Goal: Information Seeking & Learning: Compare options

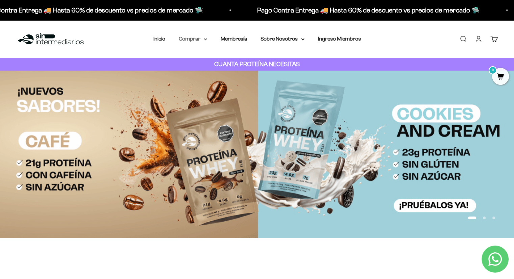
click at [189, 40] on summary "Comprar" at bounding box center [193, 38] width 28 height 9
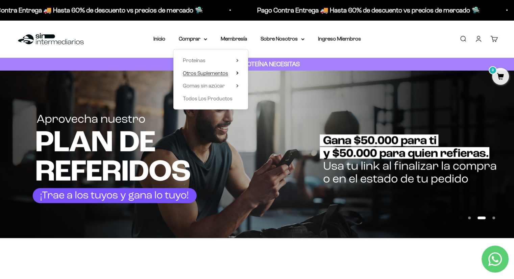
click at [238, 72] on icon at bounding box center [237, 72] width 2 height 3
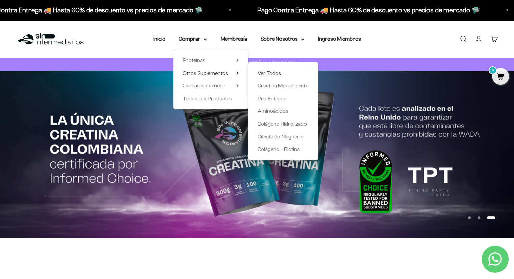
click at [273, 73] on span "Ver Todos" at bounding box center [270, 73] width 24 height 6
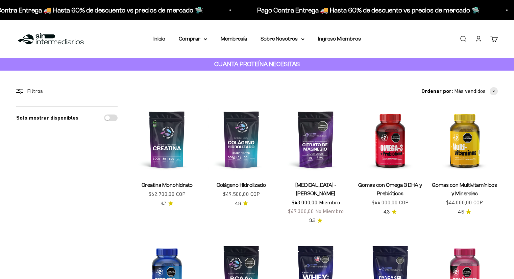
scroll to position [61, 0]
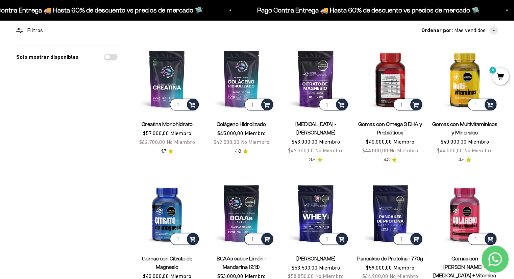
click at [388, 88] on img at bounding box center [390, 79] width 66 height 66
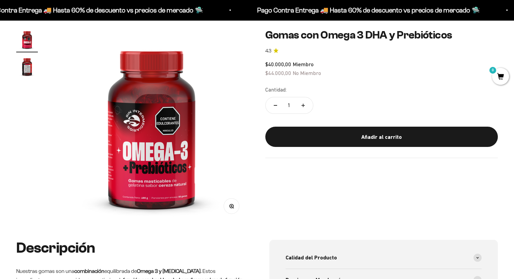
click at [27, 69] on img "Ir al artículo 2" at bounding box center [27, 67] width 22 height 22
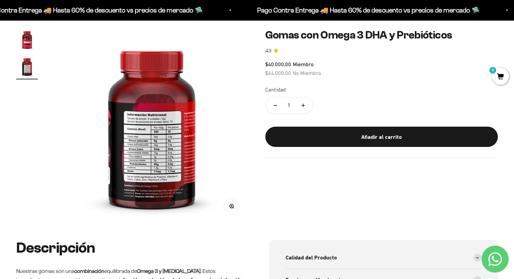
click at [198, 152] on img at bounding box center [151, 126] width 195 height 195
click at [189, 138] on img at bounding box center [151, 126] width 195 height 195
click at [98, 158] on img at bounding box center [151, 126] width 195 height 195
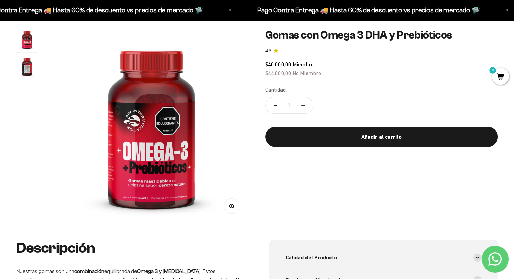
click at [196, 149] on img at bounding box center [151, 126] width 195 height 195
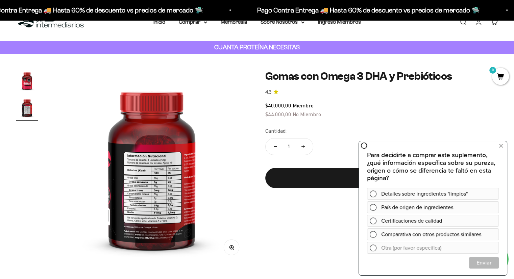
scroll to position [18, 0]
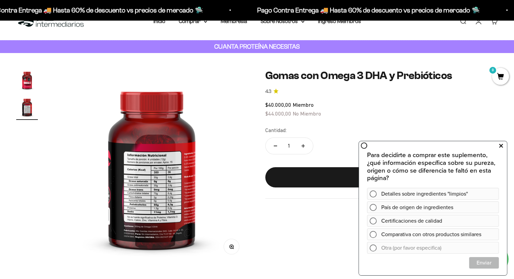
click at [501, 145] on icon at bounding box center [501, 146] width 4 height 9
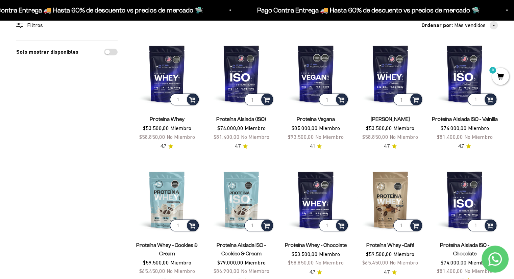
scroll to position [73, 0]
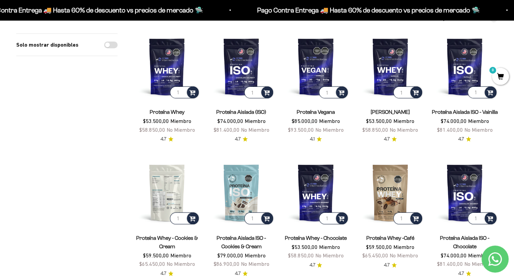
click at [170, 198] on img at bounding box center [167, 193] width 66 height 66
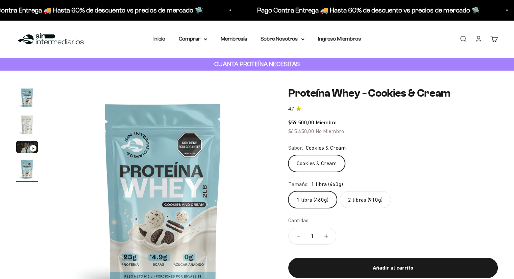
scroll to position [0, 679]
click at [351, 195] on label "2 libras (910g)" at bounding box center [365, 199] width 51 height 17
click at [288, 191] on input "2 libras (910g)" at bounding box center [288, 191] width 0 height 0
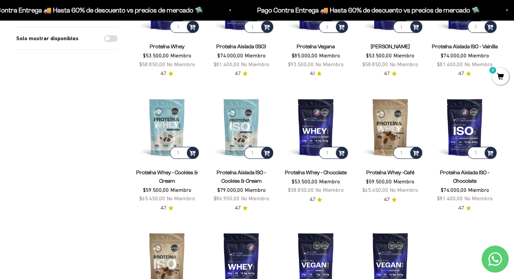
scroll to position [131, 0]
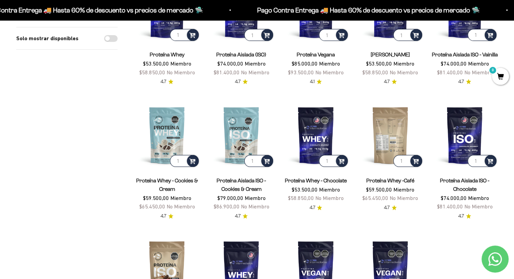
click at [387, 130] on img at bounding box center [390, 135] width 66 height 66
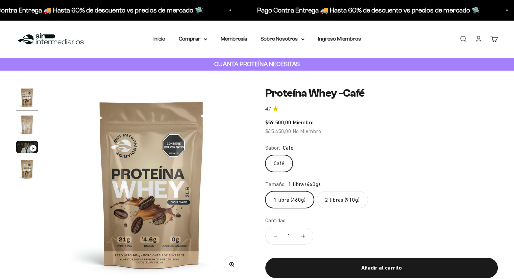
click at [33, 123] on img "Ir al artículo 2" at bounding box center [27, 125] width 22 height 22
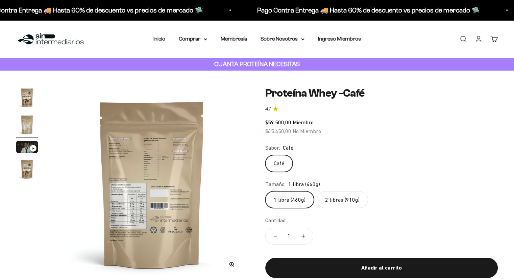
scroll to position [0, 203]
click at [333, 196] on label "2 libras (910g)" at bounding box center [342, 199] width 51 height 17
click at [265, 191] on input "2 libras (910g)" at bounding box center [265, 191] width 0 height 0
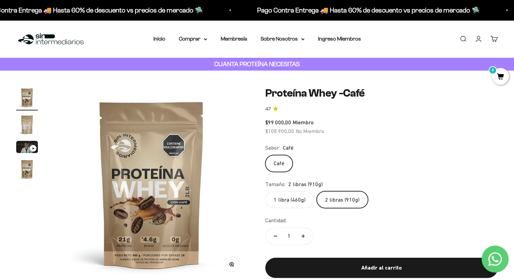
click at [25, 128] on img "Ir al artículo 2" at bounding box center [27, 125] width 22 height 22
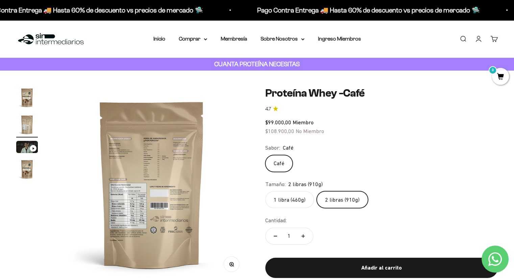
scroll to position [0, 203]
click at [287, 205] on label "1 libra (460g)" at bounding box center [289, 199] width 49 height 17
click at [265, 191] on input "1 libra (460g)" at bounding box center [265, 191] width 0 height 0
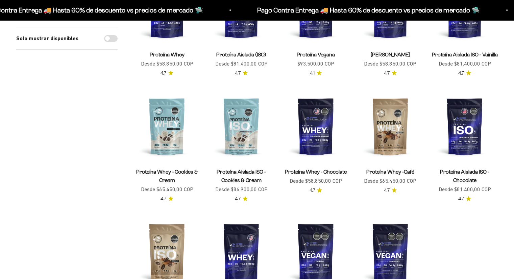
scroll to position [131, 0]
